Goal: Task Accomplishment & Management: Use online tool/utility

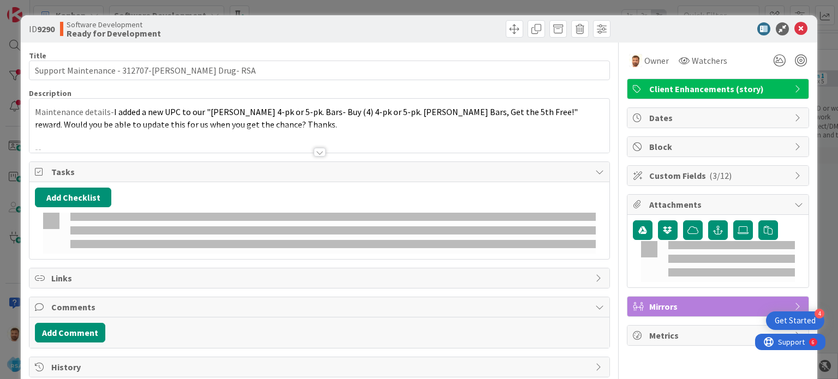
scroll to position [85, 1021]
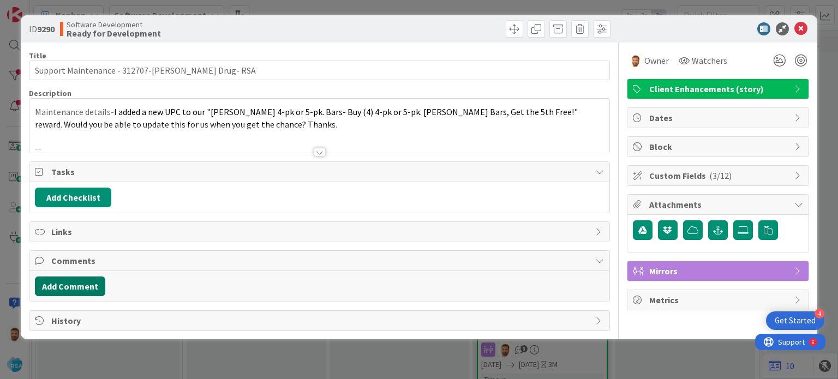
click at [90, 277] on button "Add Comment" at bounding box center [70, 287] width 70 height 20
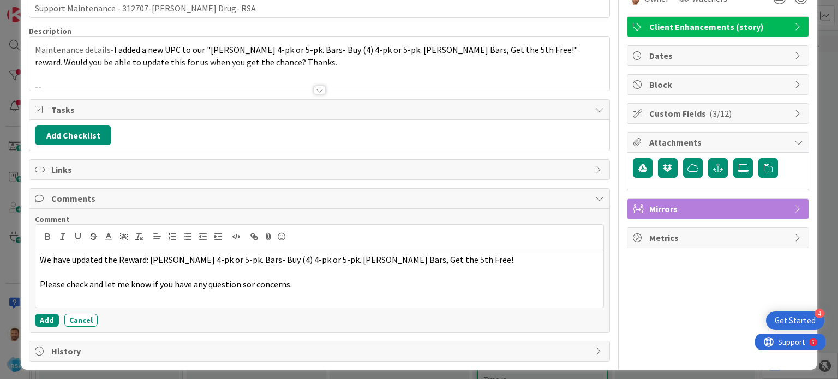
scroll to position [63, 0]
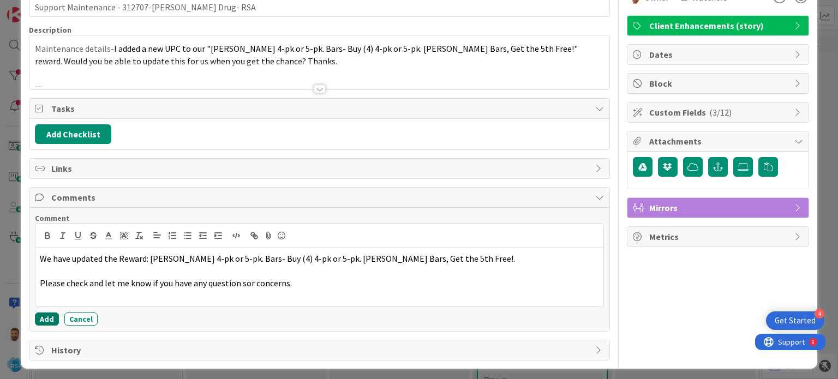
click at [45, 318] on button "Add" at bounding box center [47, 319] width 24 height 13
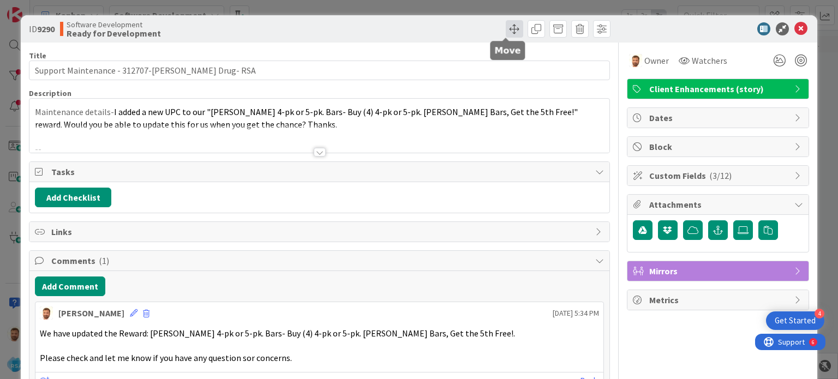
click at [506, 28] on span at bounding box center [514, 28] width 17 height 17
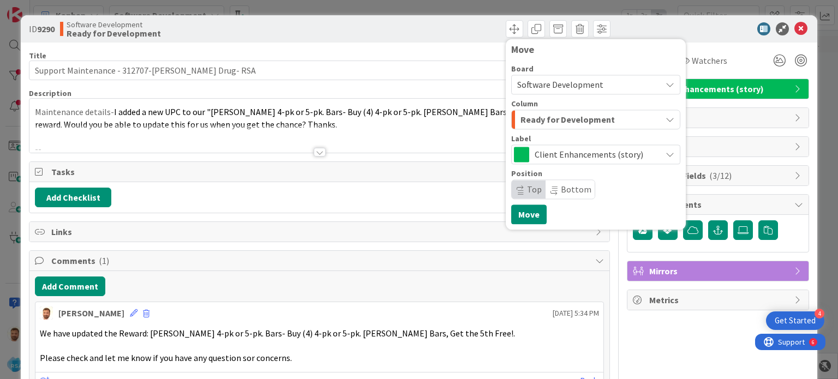
click at [544, 140] on div "Label" at bounding box center [595, 139] width 169 height 8
click at [544, 118] on span "Ready for Development" at bounding box center [568, 119] width 94 height 14
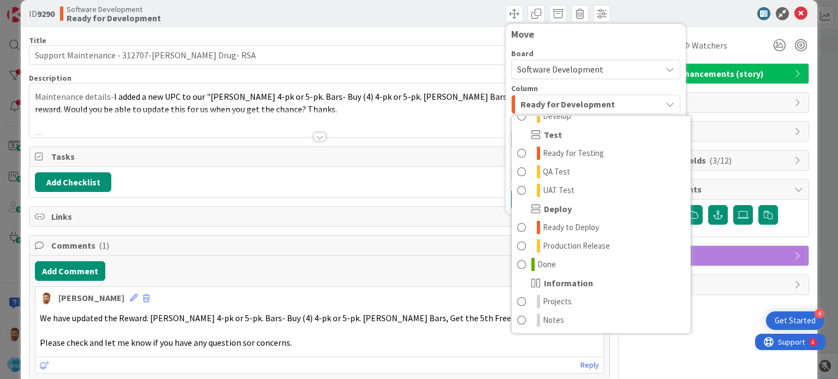
scroll to position [17, 0]
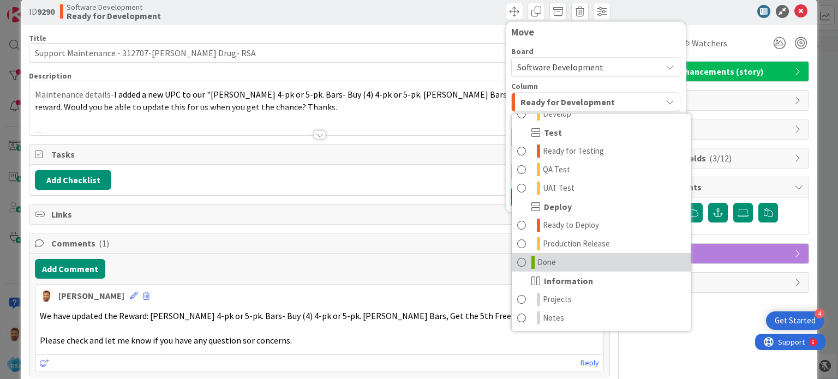
click at [560, 260] on link "Done" at bounding box center [601, 262] width 179 height 19
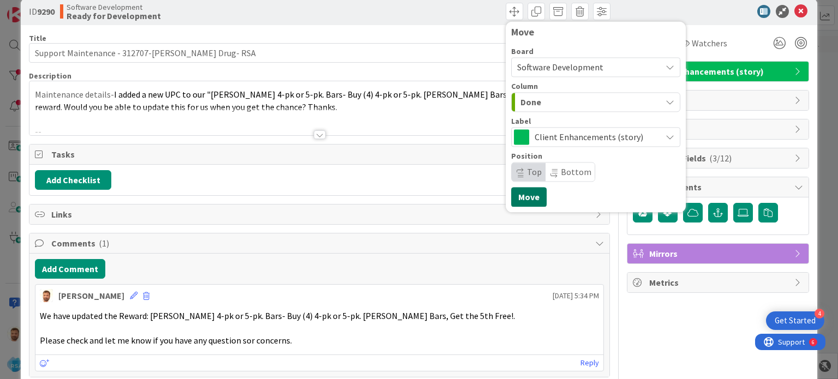
click at [513, 194] on button "Move" at bounding box center [528, 197] width 35 height 20
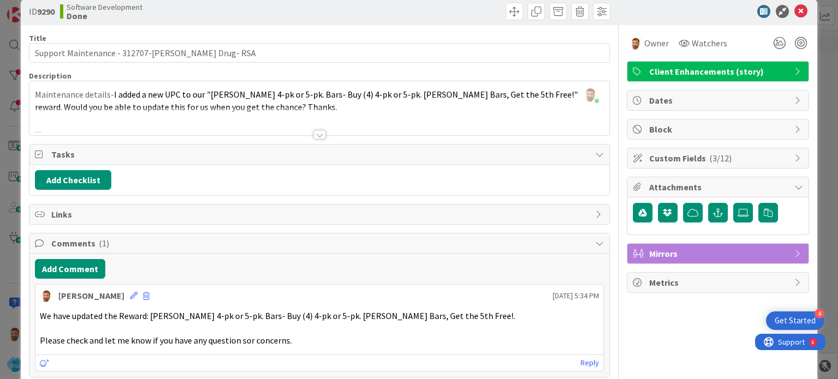
click at [794, 7] on icon at bounding box center [800, 11] width 13 height 13
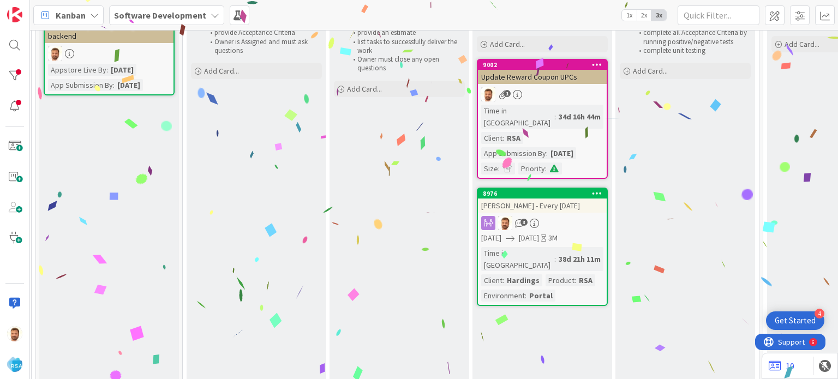
scroll to position [0, 0]
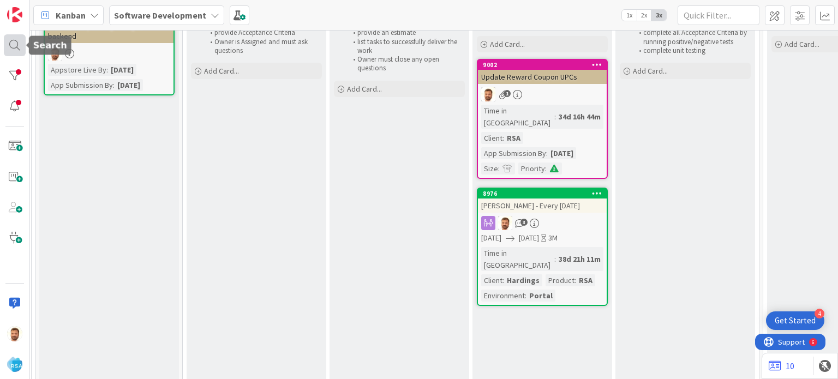
click at [19, 45] on div at bounding box center [15, 45] width 22 height 22
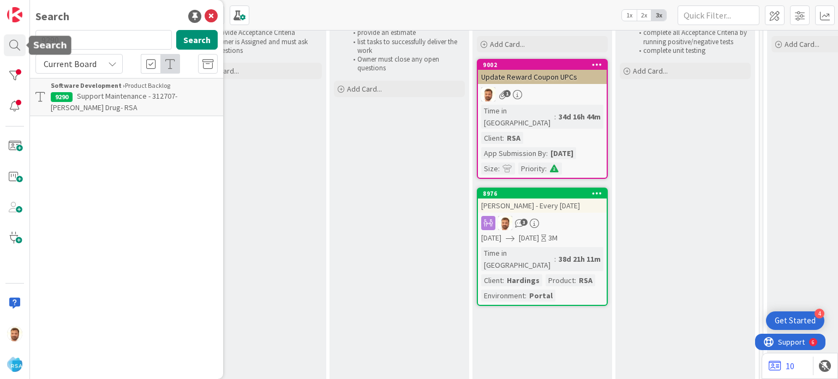
click at [72, 37] on input "9290" at bounding box center [103, 40] width 136 height 20
type input "9289"
click at [89, 105] on p "Support Defect- 312196- County Fair SD- [GEOGRAPHIC_DATA]" at bounding box center [134, 102] width 167 height 23
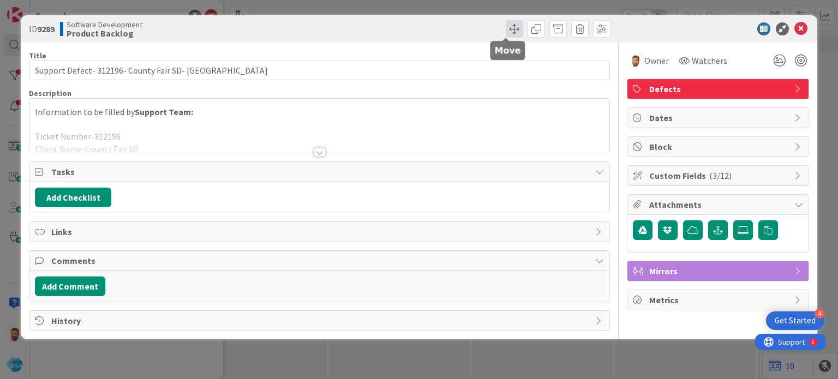
click at [506, 28] on span at bounding box center [514, 28] width 17 height 17
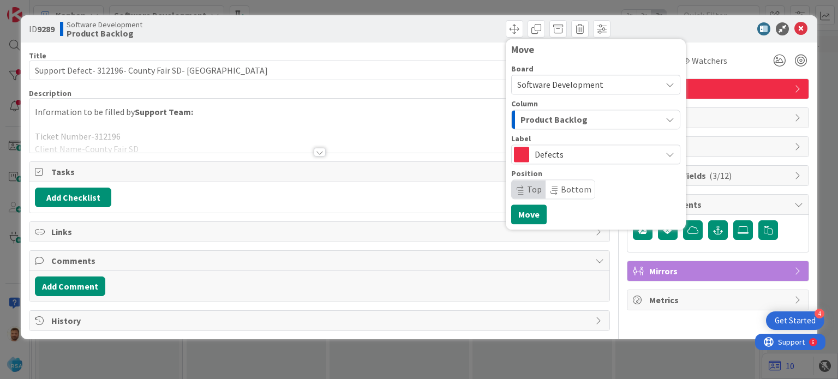
click at [534, 121] on span "Product Backlog" at bounding box center [554, 119] width 67 height 14
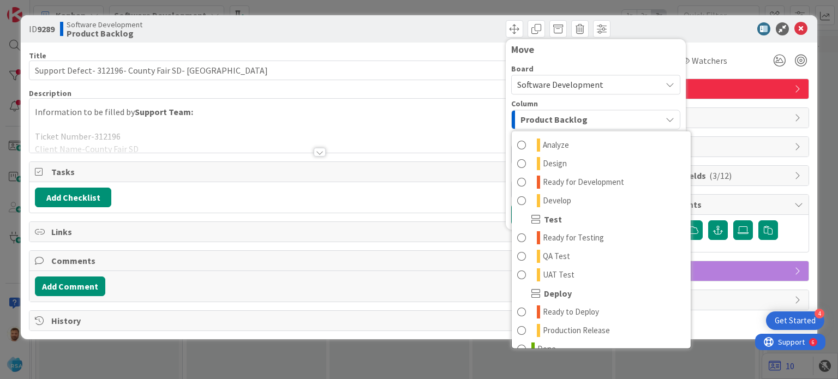
scroll to position [242, 0]
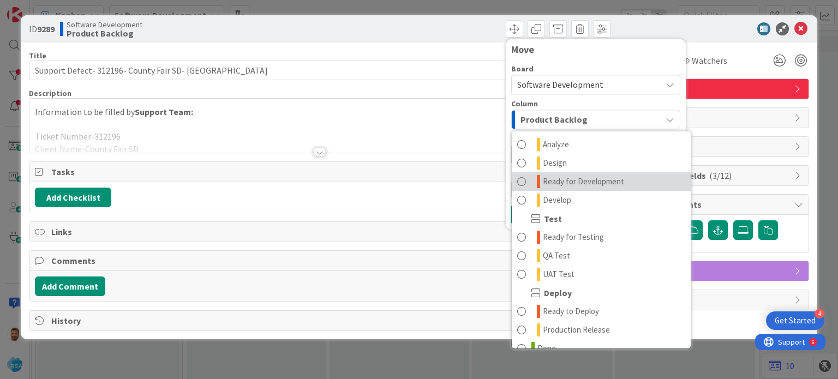
click at [571, 184] on span "Ready for Development" at bounding box center [583, 181] width 81 height 13
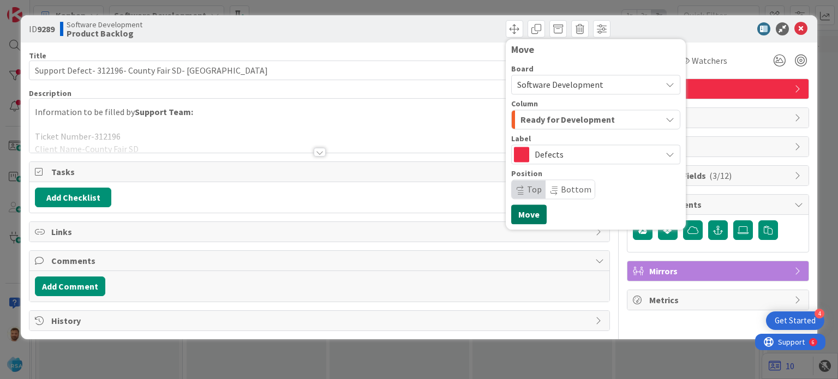
click at [522, 212] on button "Move" at bounding box center [528, 215] width 35 height 20
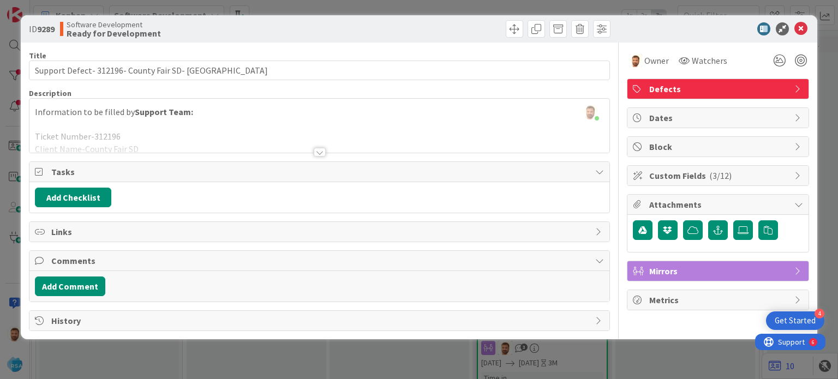
click at [802, 39] on div "ID 9289 Software Development Ready for Development Move Move" at bounding box center [419, 28] width 796 height 27
click at [800, 32] on icon at bounding box center [800, 28] width 13 height 13
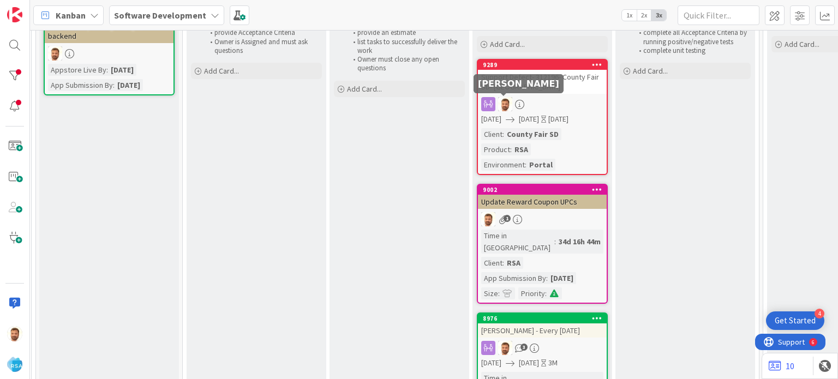
click at [517, 89] on div "Support Defect- 312196- County Fair SD- [GEOGRAPHIC_DATA]" at bounding box center [542, 82] width 129 height 24
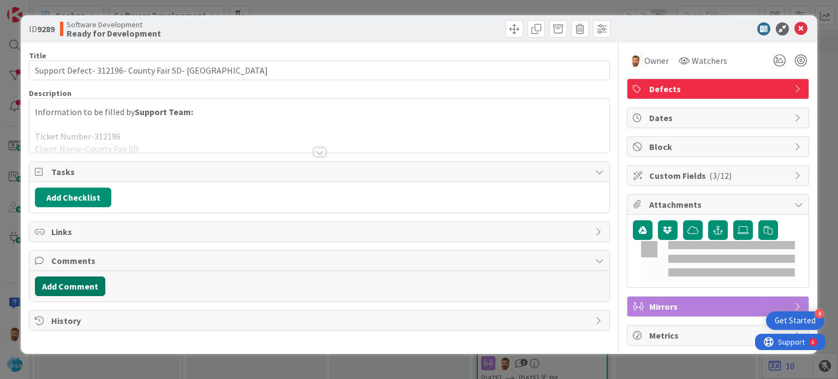
click at [78, 292] on button "Add Comment" at bounding box center [70, 287] width 70 height 20
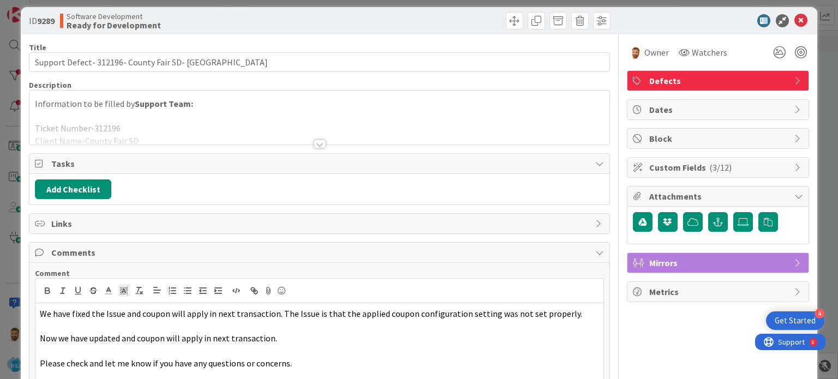
scroll to position [91, 0]
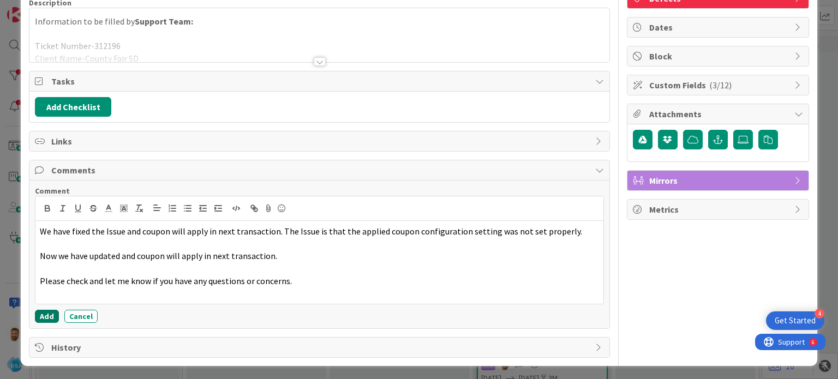
click at [47, 312] on button "Add" at bounding box center [47, 316] width 24 height 13
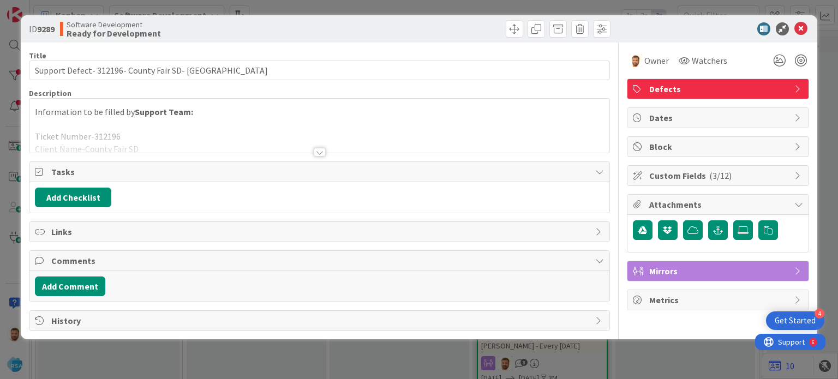
scroll to position [0, 0]
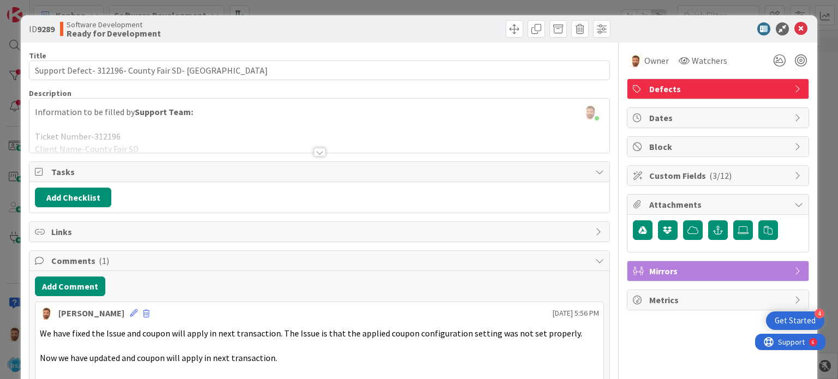
click at [512, 50] on div "Title 43 / 128 Support Defect- 312196- County Fair SD- RSA Description [PERSON_…" at bounding box center [319, 246] width 581 height 406
click at [506, 33] on span at bounding box center [514, 28] width 17 height 17
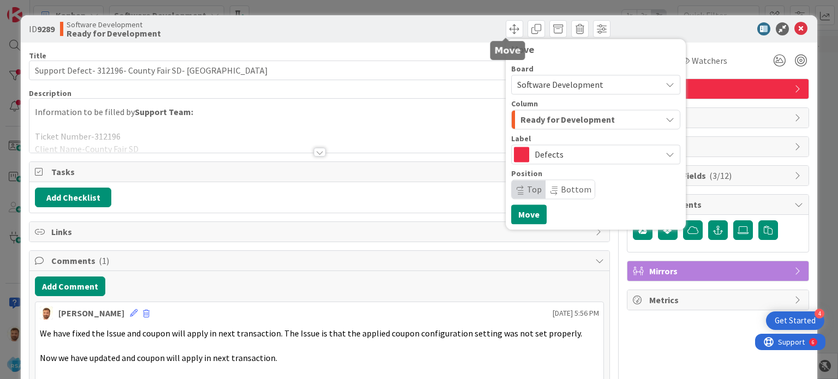
click at [539, 126] on span "Ready for Development" at bounding box center [568, 119] width 94 height 14
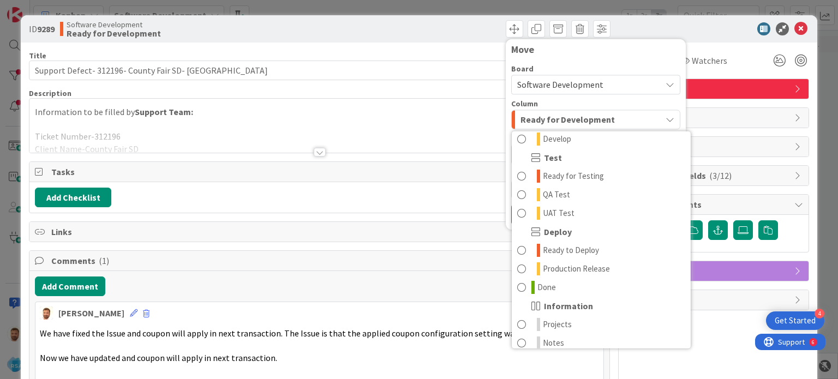
scroll to position [305, 0]
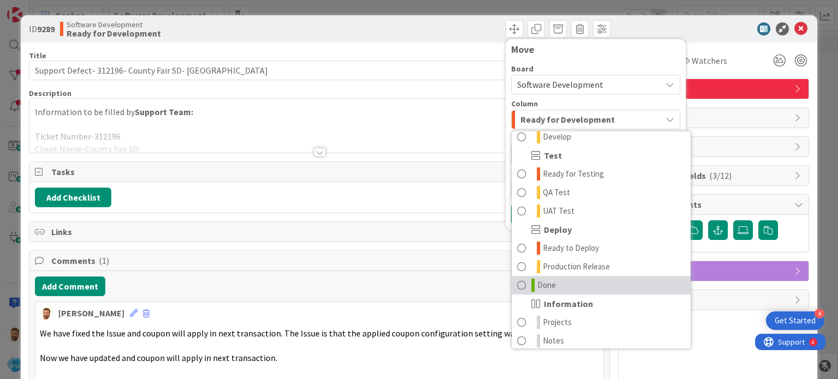
click at [512, 282] on link "Done" at bounding box center [601, 285] width 179 height 19
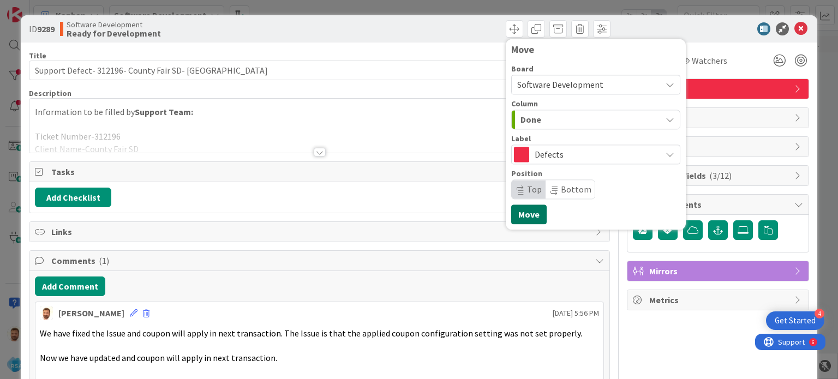
click at [516, 218] on button "Move" at bounding box center [528, 215] width 35 height 20
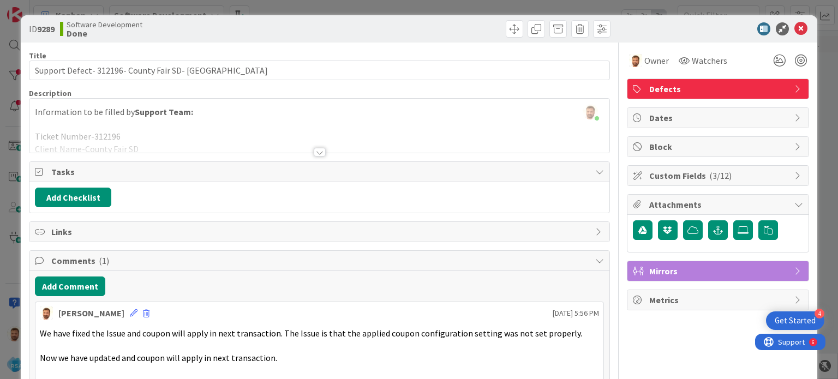
click at [788, 35] on div "ID 9289 Software Development Done Move Move" at bounding box center [419, 28] width 796 height 27
click at [794, 32] on icon at bounding box center [800, 28] width 13 height 13
